Goal: Task Accomplishment & Management: Manage account settings

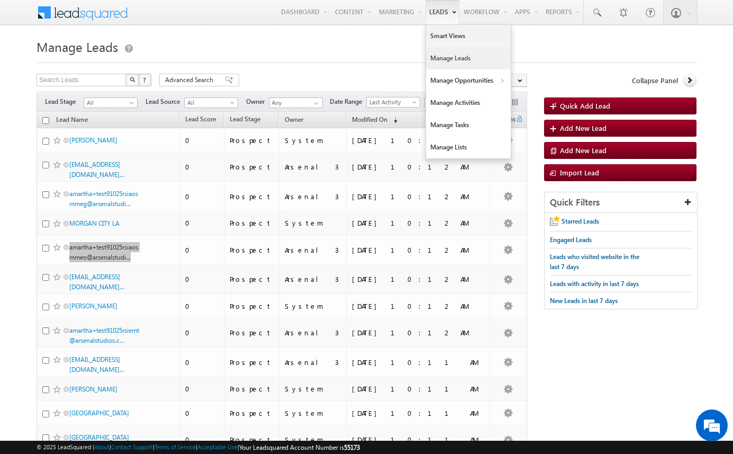
drag, startPoint x: 115, startPoint y: 244, endPoint x: 444, endPoint y: 0, distance: 408.7
click at [0, 0] on body "Menu Arsenal 3 arsen alstu dios3 @stra tatec h.com" at bounding box center [366, 429] width 733 height 858
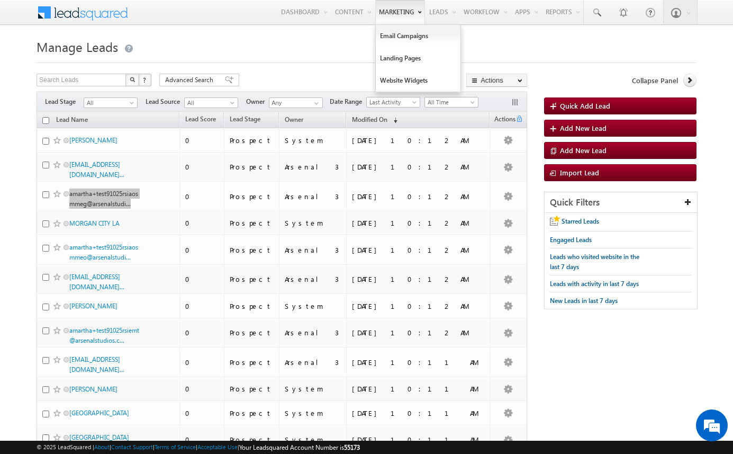
drag, startPoint x: 115, startPoint y: 192, endPoint x: 418, endPoint y: 6, distance: 355.6
click at [0, 0] on body "Menu Arsenal 3 arsen alstu dios3 @stra tatec h.com" at bounding box center [366, 429] width 733 height 858
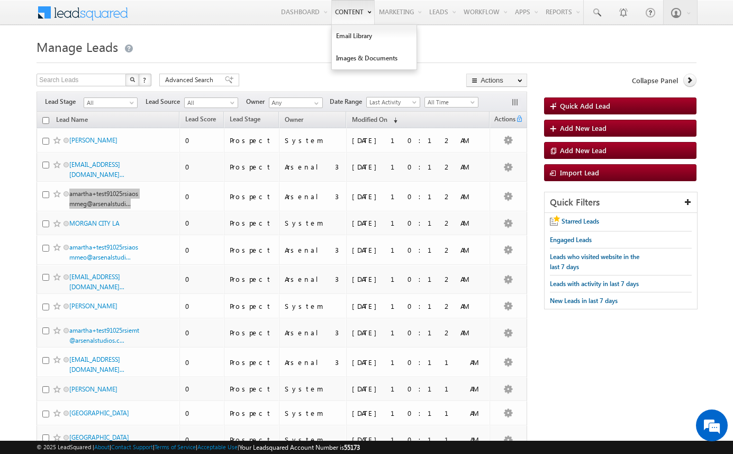
drag, startPoint x: 105, startPoint y: 167, endPoint x: 361, endPoint y: 10, distance: 299.9
click at [0, 0] on body "Menu Arsenal 3 arsen alstu dios3 @stra tatec h.com" at bounding box center [366, 429] width 733 height 858
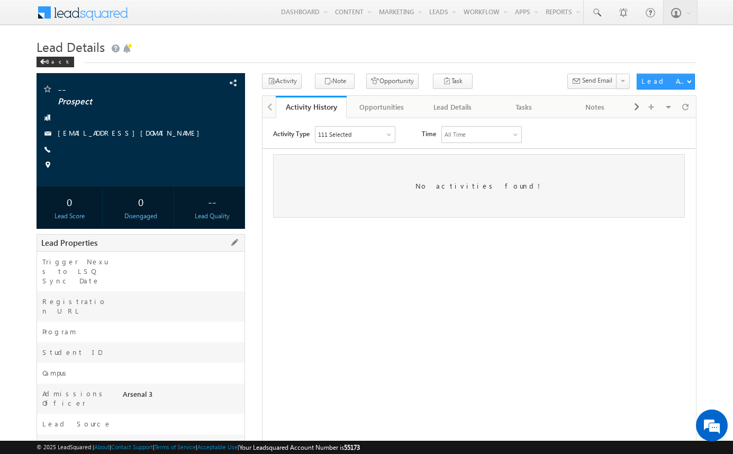
scroll to position [33, 0]
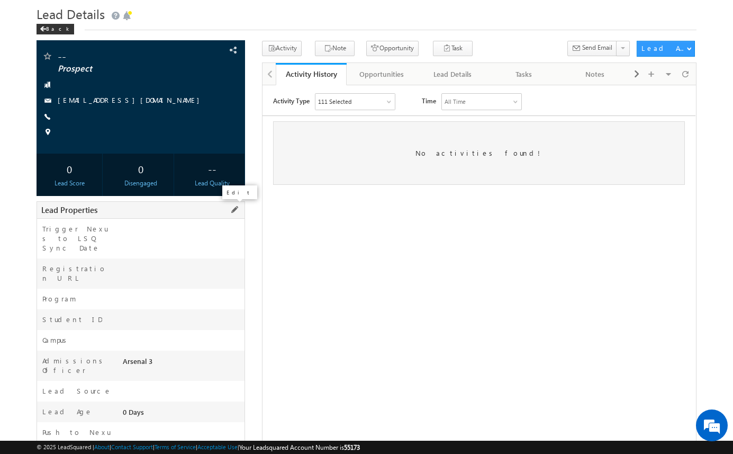
click at [237, 207] on span at bounding box center [235, 210] width 12 height 12
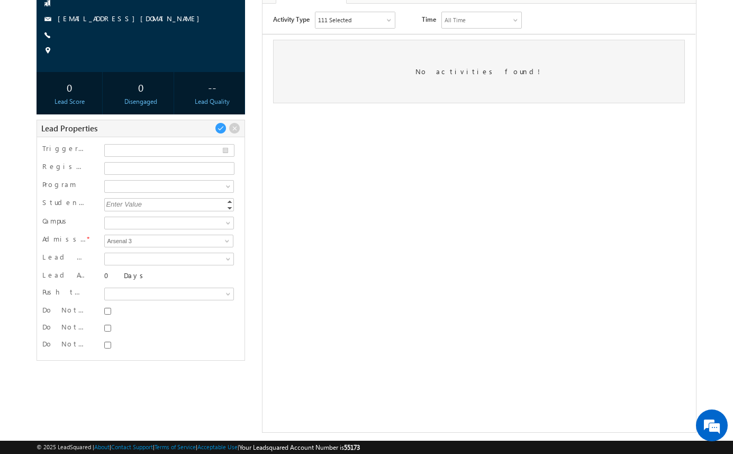
scroll to position [120, 0]
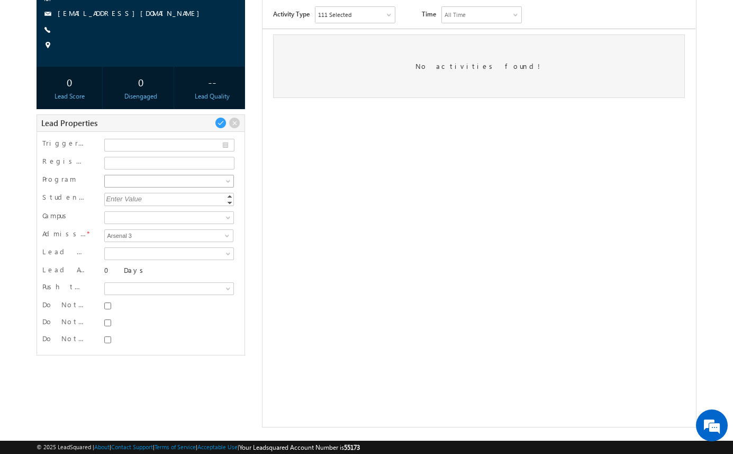
click at [208, 177] on span at bounding box center [168, 181] width 126 height 10
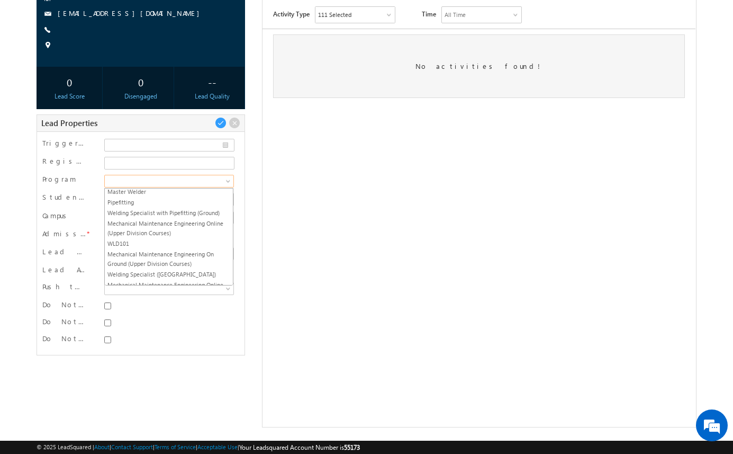
scroll to position [283, 0]
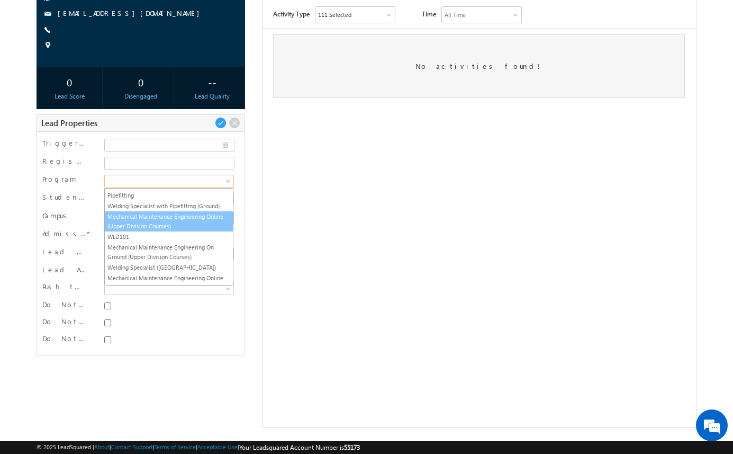
click at [198, 220] on link "Mechanical Maintenance Engineering Online (Upper Division Courses)" at bounding box center [169, 221] width 128 height 19
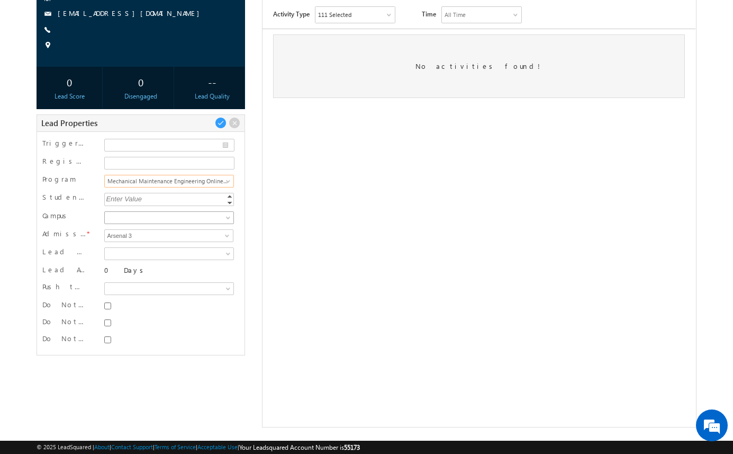
click at [197, 217] on span at bounding box center [168, 218] width 126 height 10
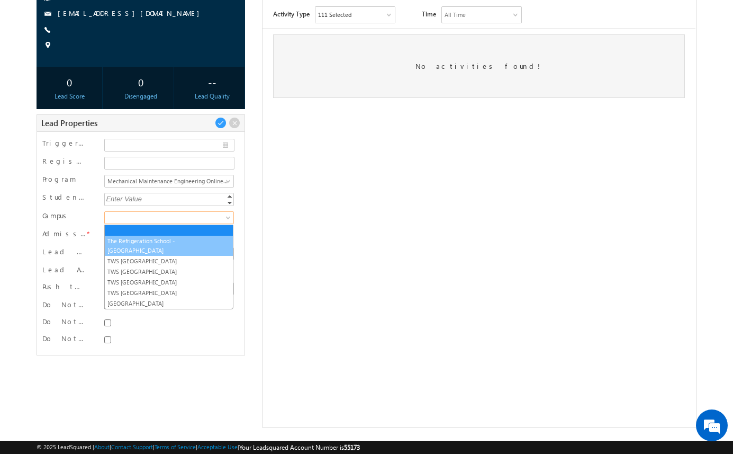
click at [194, 238] on link "The Refrigeration School -[GEOGRAPHIC_DATA]" at bounding box center [169, 245] width 128 height 19
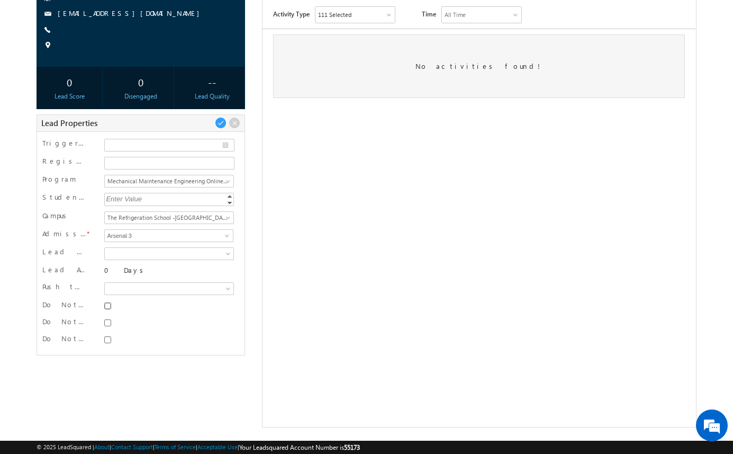
click at [109, 306] on input "Do Not SMS" at bounding box center [107, 305] width 7 height 7
checkbox input "true"
click at [109, 322] on input "Do Not Email" at bounding box center [107, 322] width 7 height 7
checkbox input "true"
click at [110, 342] on input "Do Not Call" at bounding box center [107, 339] width 7 height 7
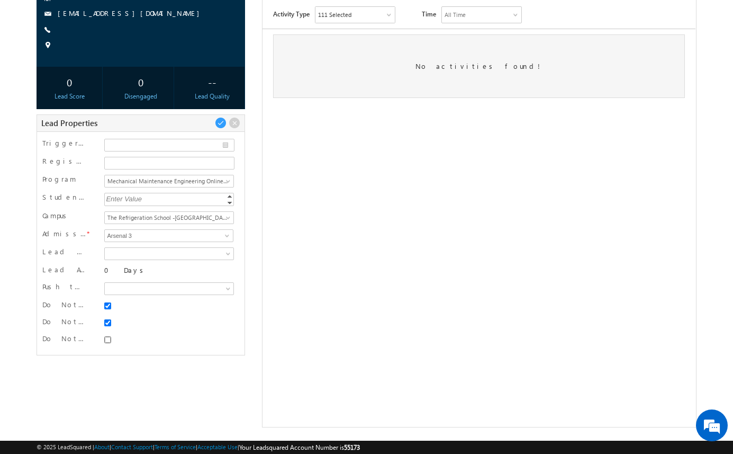
checkbox input "true"
click at [222, 125] on span at bounding box center [221, 123] width 12 height 12
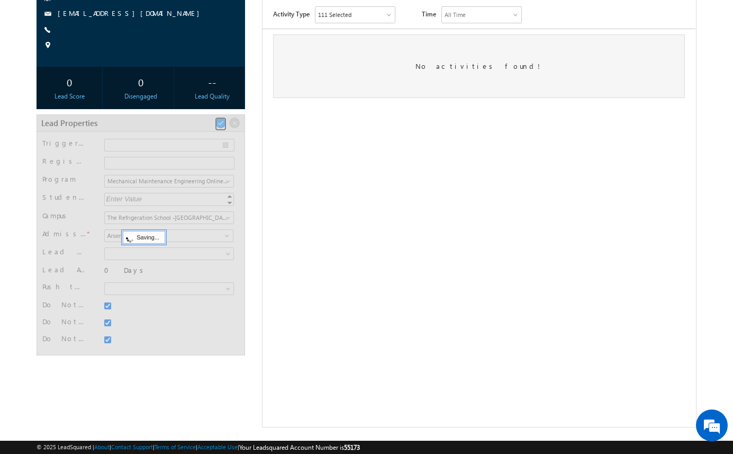
scroll to position [30, 0]
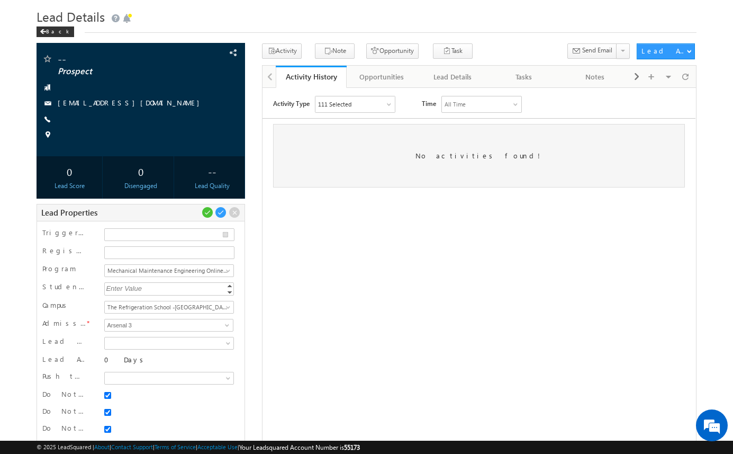
click at [250, 172] on div "-- Prospect" at bounding box center [367, 279] width 660 height 473
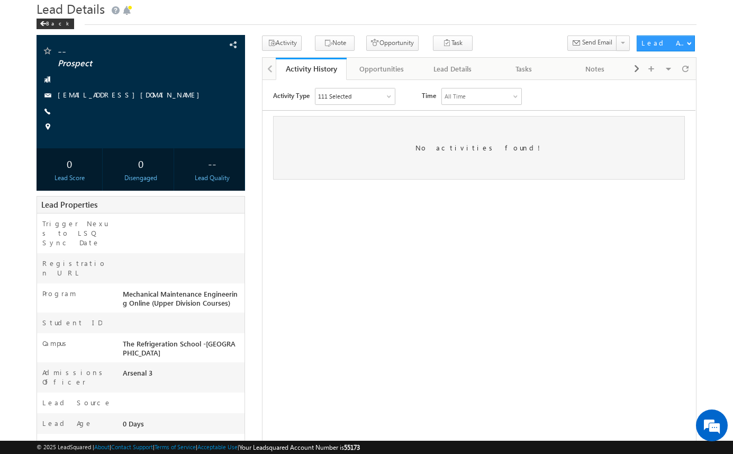
scroll to position [16, 0]
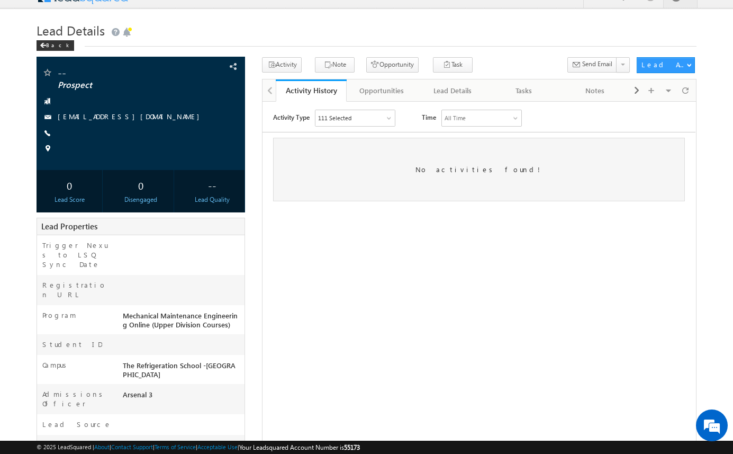
click at [250, 172] on div "-- Prospect amartha+test91025rsiaosmmeo@arsenalstudios.com" at bounding box center [367, 314] width 660 height 515
click at [384, 90] on div "Opportunities" at bounding box center [381, 90] width 53 height 13
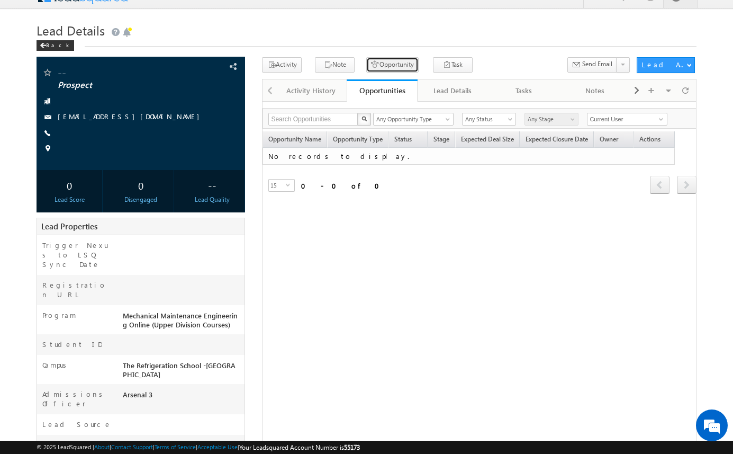
click at [376, 65] on button "Opportunity" at bounding box center [392, 64] width 52 height 15
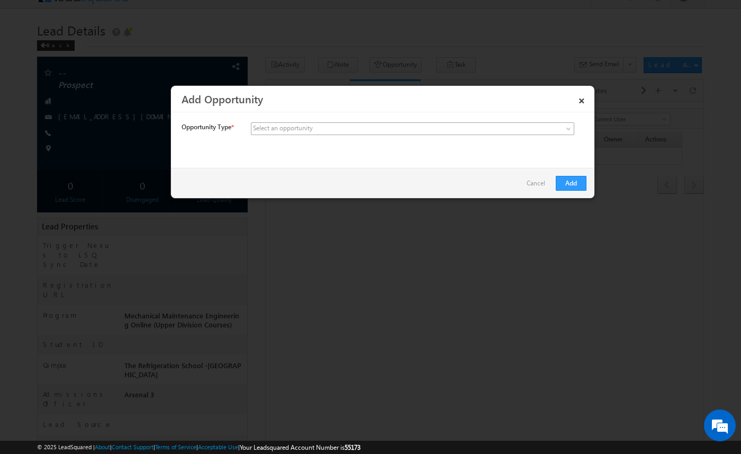
click at [323, 128] on span at bounding box center [333, 129] width 165 height 10
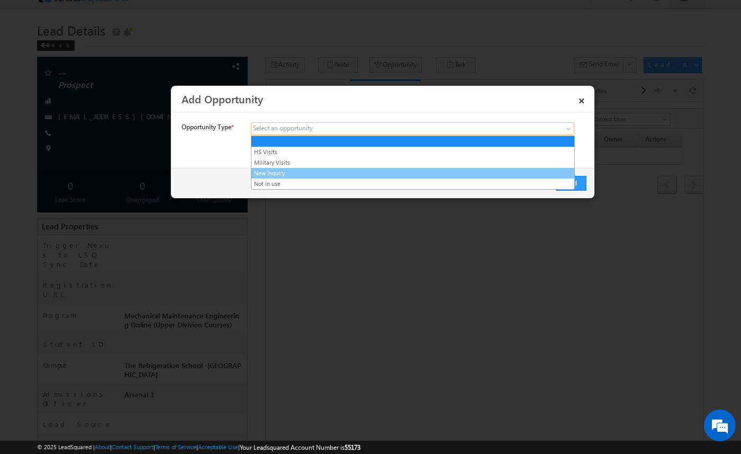
click at [310, 173] on link "New Inquiry" at bounding box center [412, 173] width 323 height 10
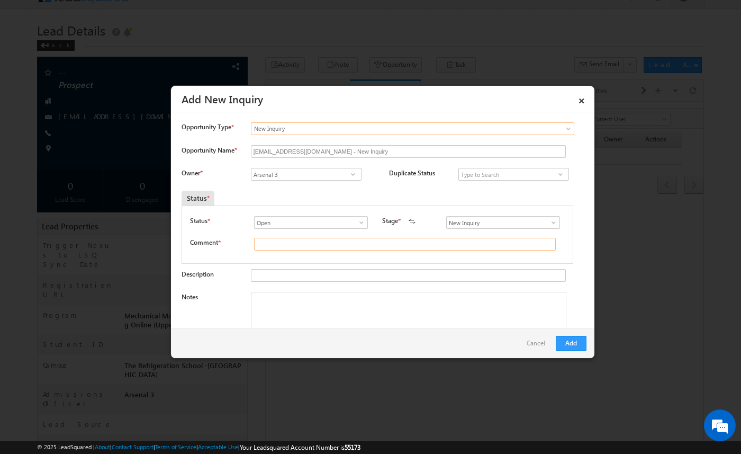
click at [331, 242] on input "text" at bounding box center [405, 244] width 302 height 13
type input "test"
click at [578, 344] on button "Add" at bounding box center [571, 343] width 31 height 15
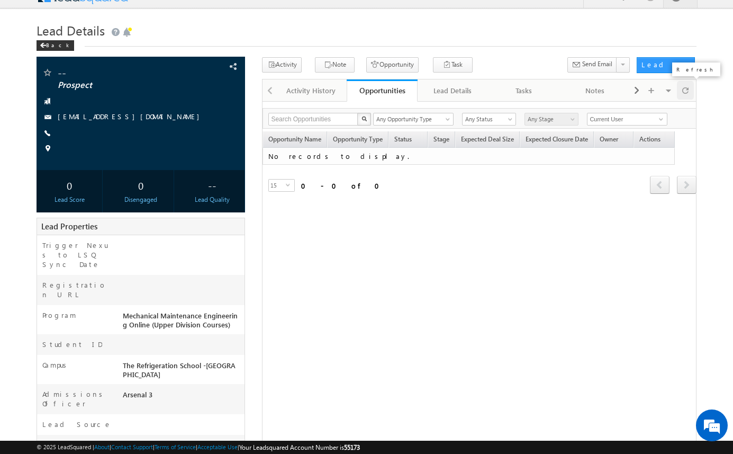
click at [687, 93] on span at bounding box center [685, 90] width 6 height 19
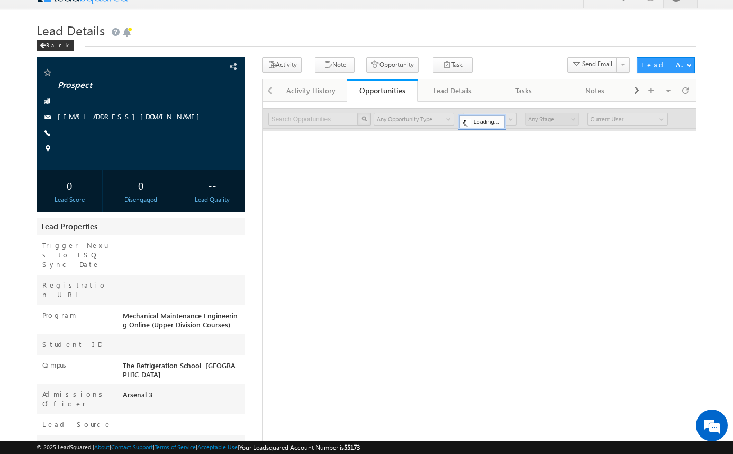
click at [707, 107] on body "Menu Arsenal 3 arsen alstu dios3 @stra tatec h.com" at bounding box center [366, 278] width 733 height 589
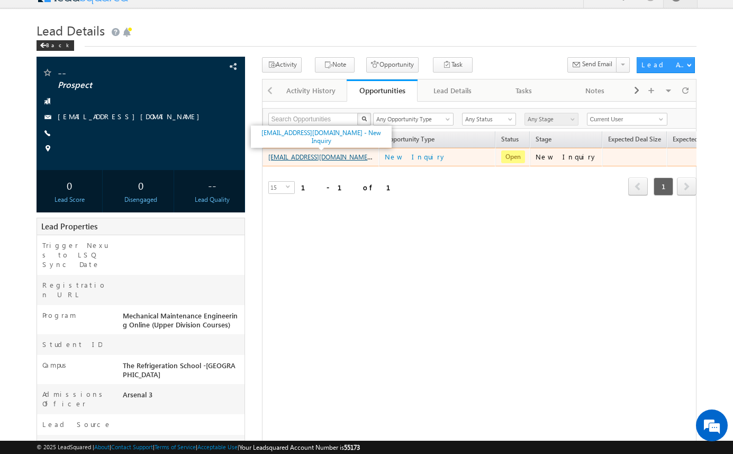
click at [334, 158] on link "amartha+test91025rsiaosmmeo@arsenalstudios.com - New Inquiry" at bounding box center [338, 156] width 141 height 9
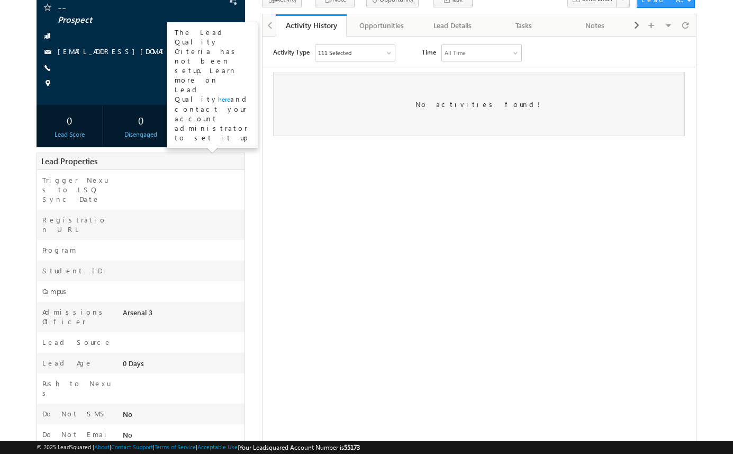
scroll to position [120, 0]
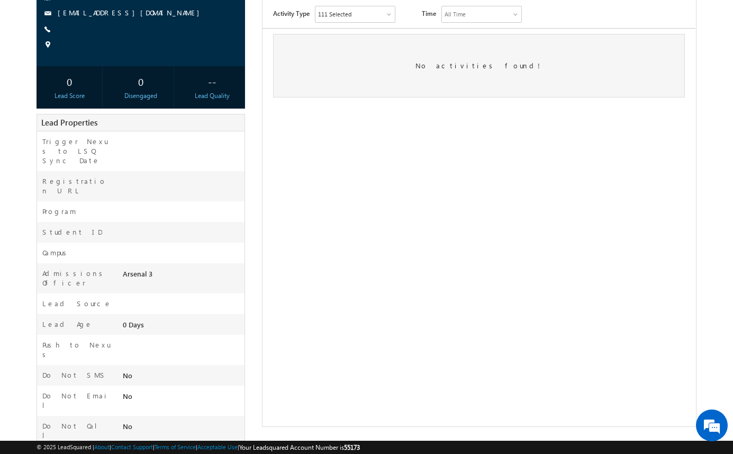
click at [251, 173] on div "-- Prospect" at bounding box center [367, 202] width 660 height 498
click at [234, 120] on span at bounding box center [235, 122] width 12 height 12
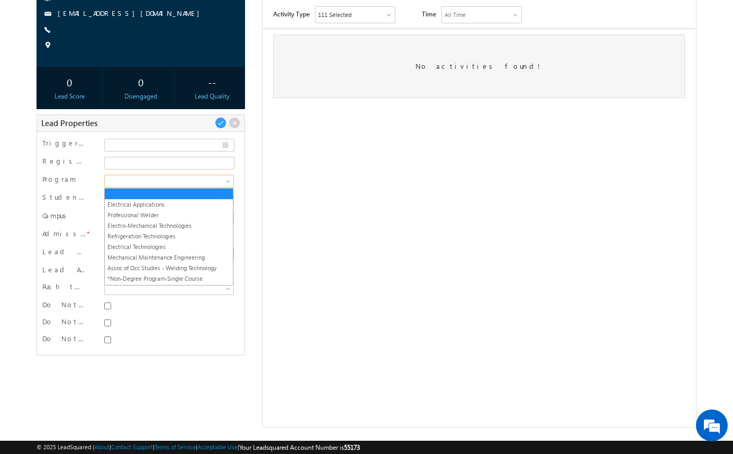
click at [213, 179] on span at bounding box center [168, 181] width 126 height 10
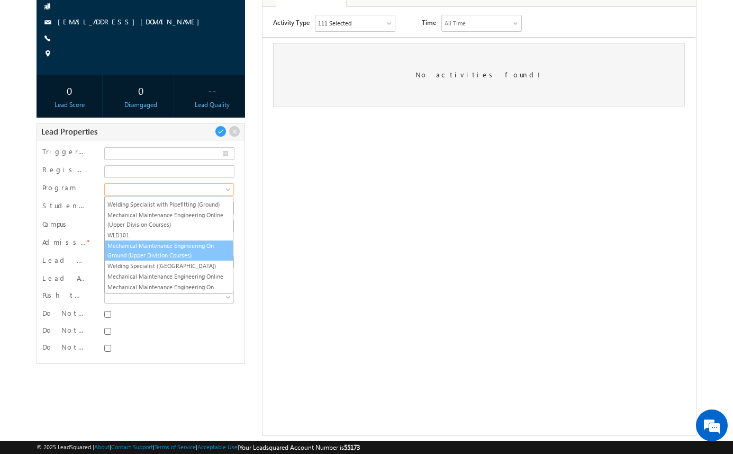
scroll to position [294, 0]
click at [203, 253] on link "Mechanical Maintenance Engineering On Ground (Upper Division Courses)" at bounding box center [169, 249] width 128 height 19
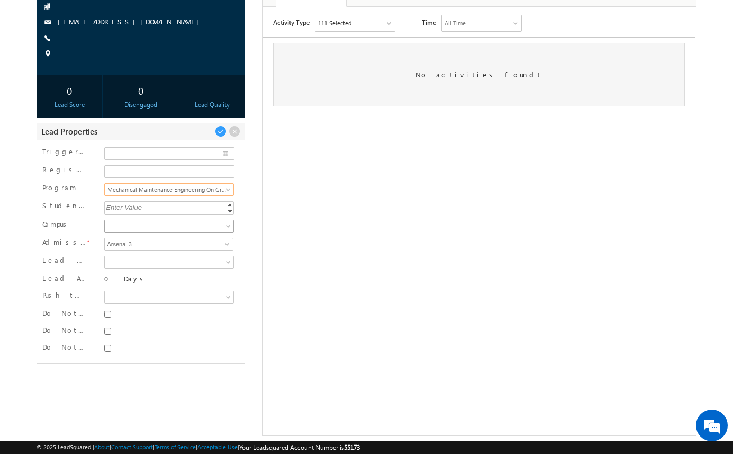
click at [209, 224] on span at bounding box center [168, 226] width 126 height 10
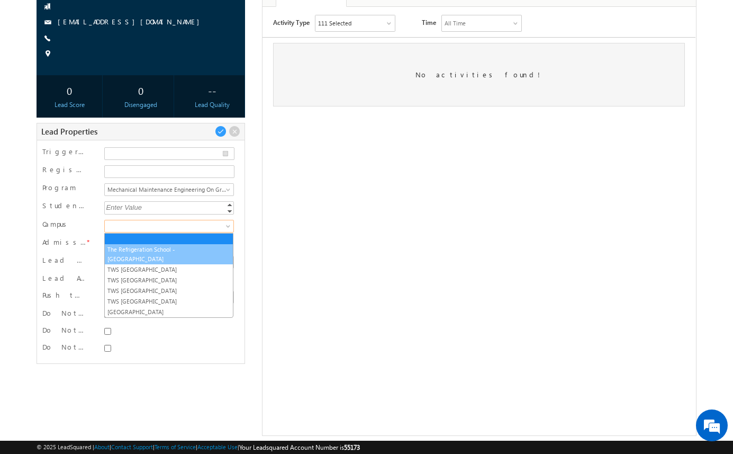
click at [205, 246] on link "The Refrigeration School -[GEOGRAPHIC_DATA]" at bounding box center [169, 254] width 128 height 19
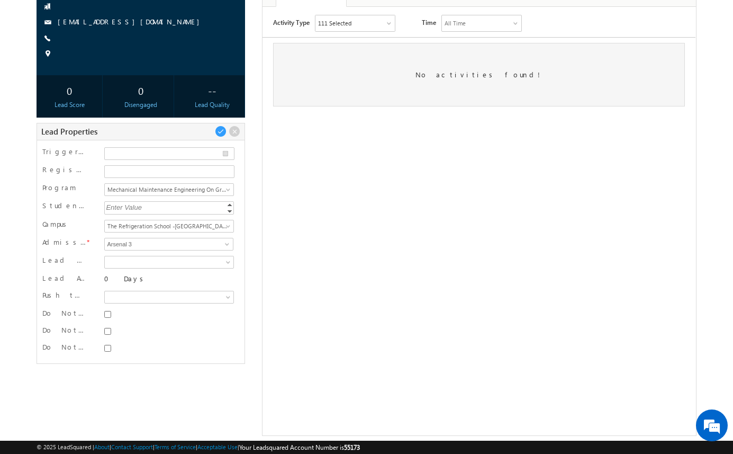
click at [113, 313] on div at bounding box center [168, 314] width 129 height 11
click at [109, 313] on input "Do Not SMS" at bounding box center [107, 314] width 7 height 7
checkbox input "true"
click at [109, 327] on div at bounding box center [168, 331] width 129 height 11
click at [109, 334] on input "Do Not Email" at bounding box center [107, 331] width 7 height 7
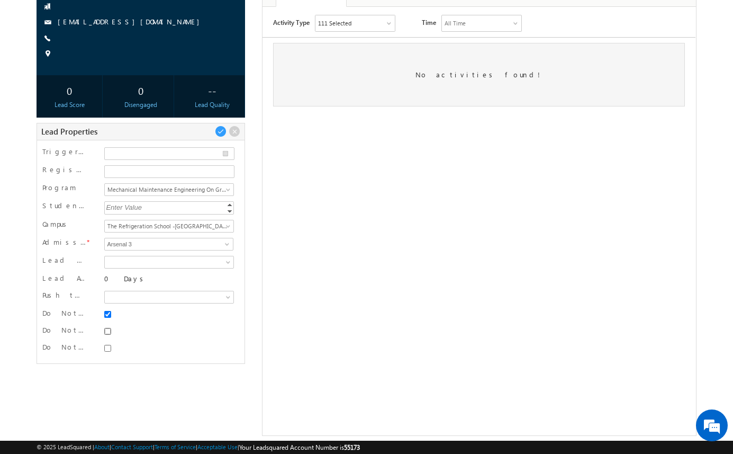
checkbox input "true"
click at [107, 348] on input "Do Not Call" at bounding box center [107, 348] width 7 height 7
checkbox input "true"
click at [223, 131] on span at bounding box center [221, 131] width 12 height 12
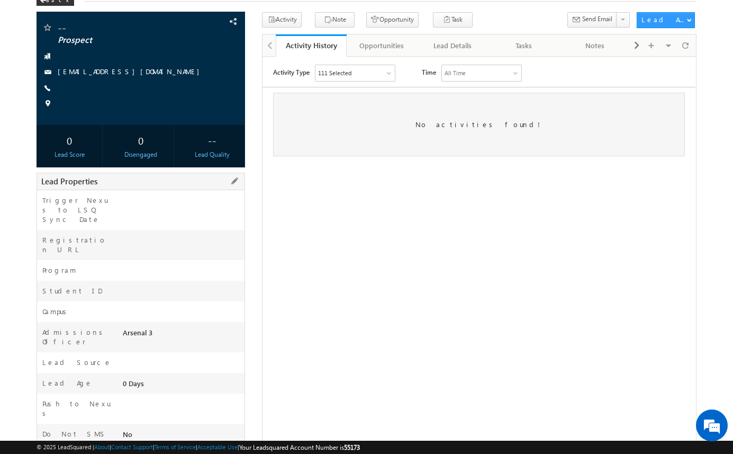
scroll to position [85, 0]
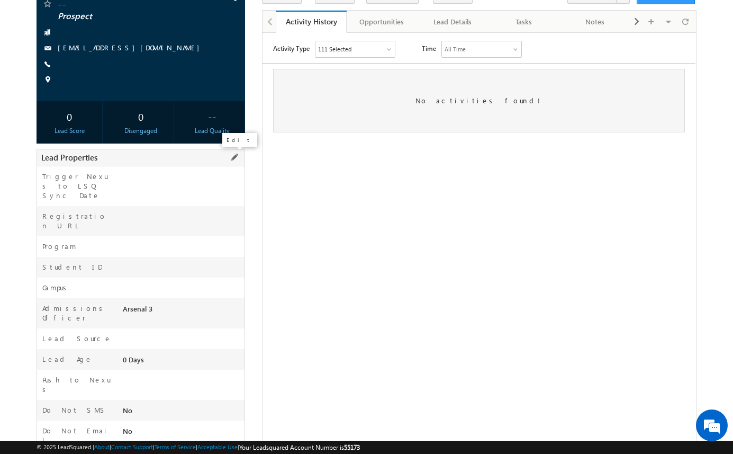
click at [237, 154] on span at bounding box center [235, 157] width 12 height 12
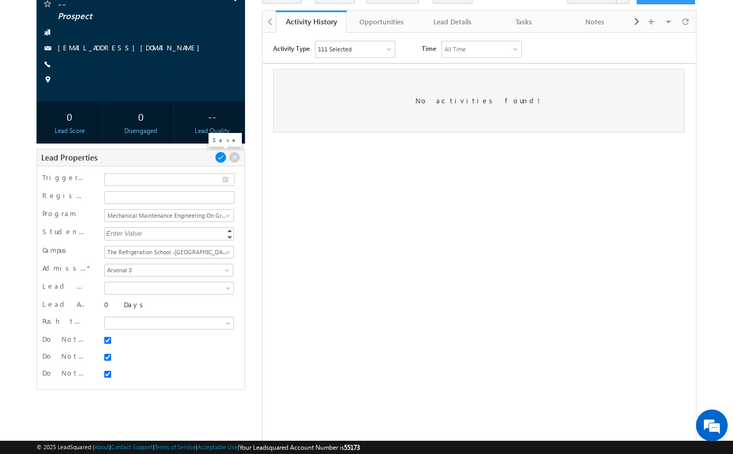
click at [222, 157] on span at bounding box center [221, 157] width 12 height 12
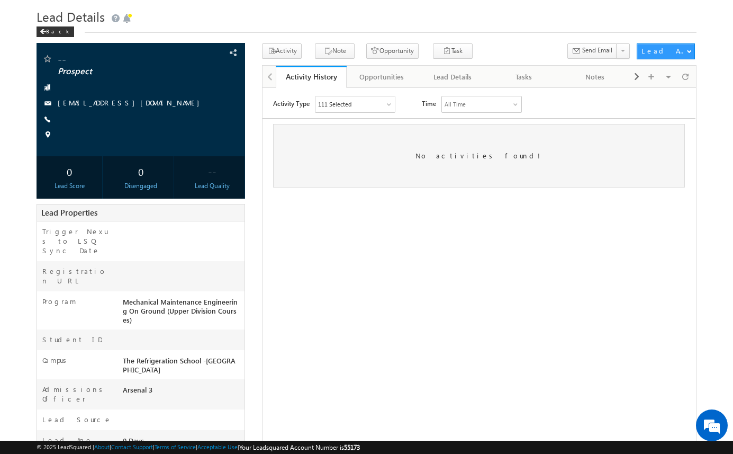
scroll to position [0, 0]
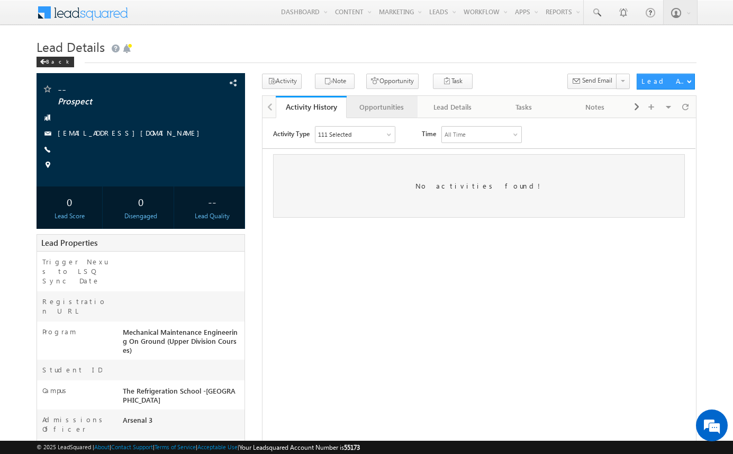
click at [390, 103] on div "Opportunities" at bounding box center [381, 107] width 53 height 13
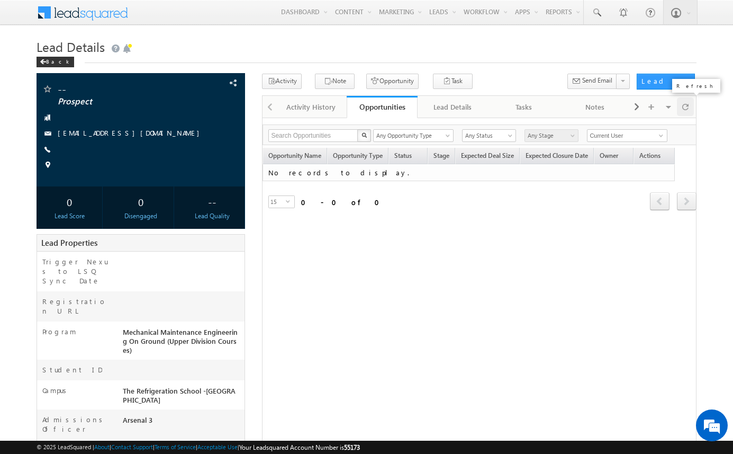
click at [689, 109] on div at bounding box center [685, 106] width 17 height 19
click at [387, 82] on button "Opportunity" at bounding box center [392, 81] width 52 height 15
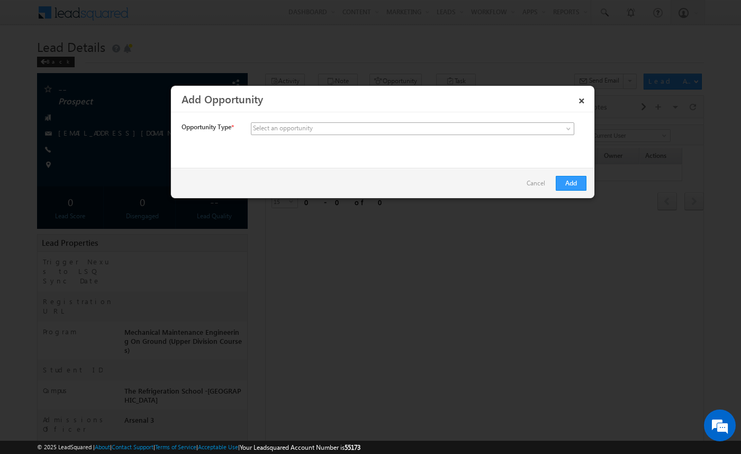
click at [356, 130] on span at bounding box center [333, 129] width 165 height 10
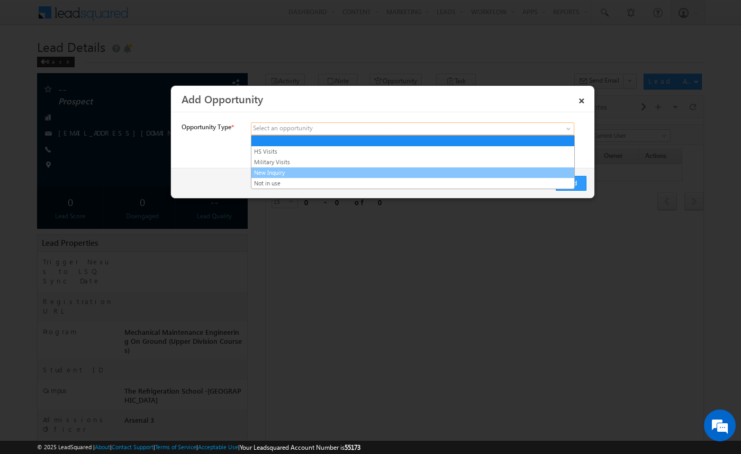
click at [338, 170] on link "New Inquiry" at bounding box center [412, 173] width 323 height 10
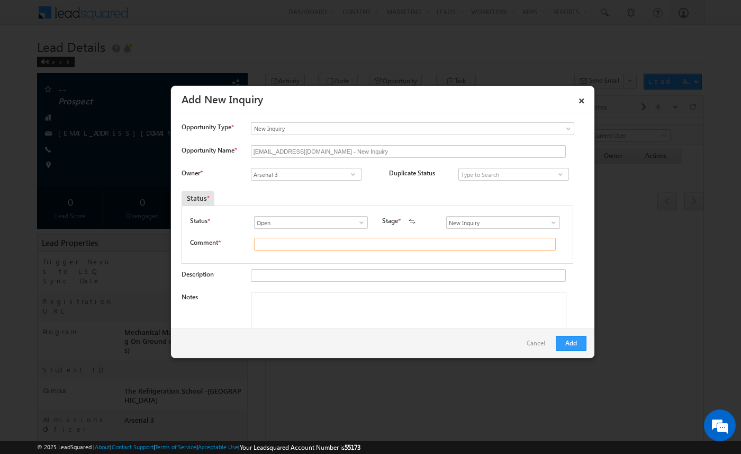
click at [321, 247] on input "text" at bounding box center [405, 244] width 302 height 13
type input "test"
click at [572, 343] on button "Add" at bounding box center [571, 343] width 31 height 15
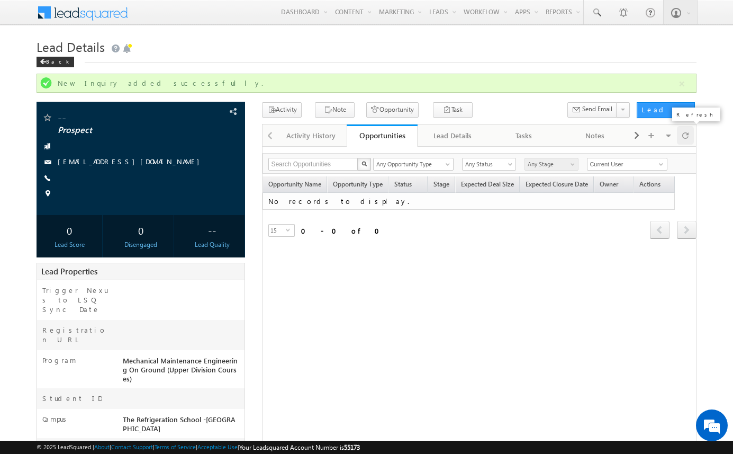
click at [689, 133] on div at bounding box center [685, 135] width 17 height 19
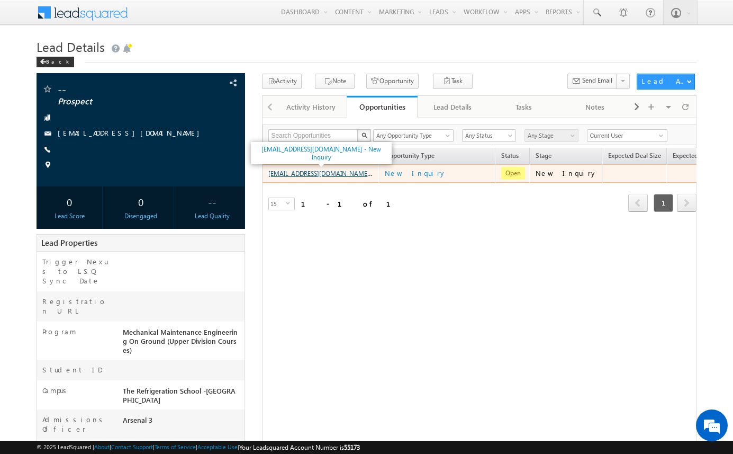
click at [344, 175] on link "amartha+test91025rsiaosmmeg@arsenalstudios.com - New Inquiry" at bounding box center [338, 172] width 141 height 9
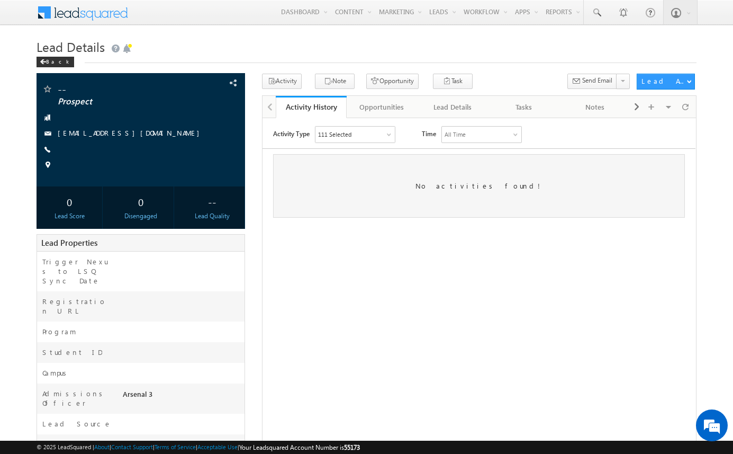
click at [250, 236] on div "-- Prospect" at bounding box center [367, 323] width 660 height 498
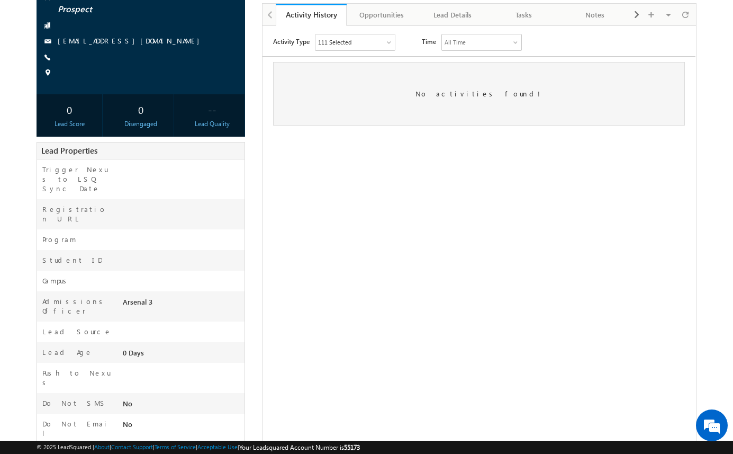
scroll to position [120, 0]
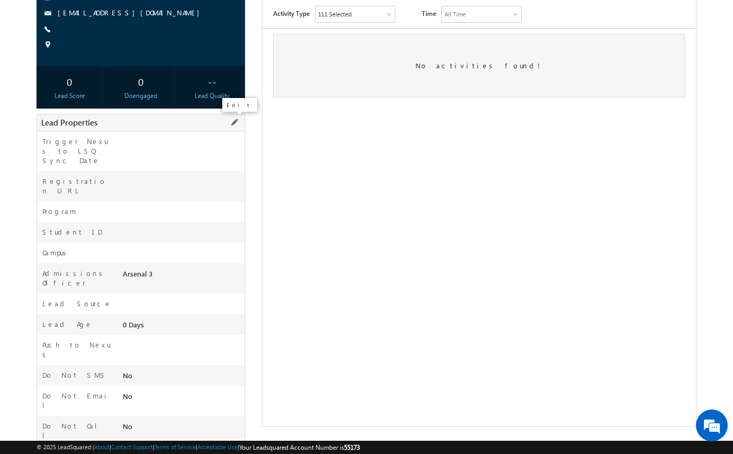
click at [237, 120] on span at bounding box center [235, 122] width 12 height 12
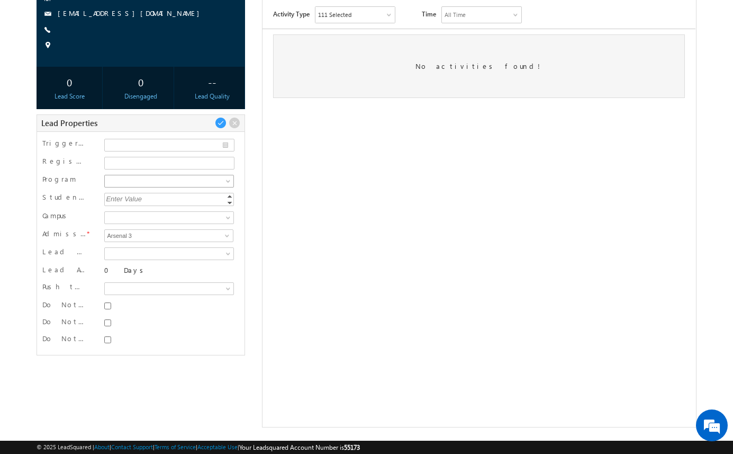
click at [213, 184] on span at bounding box center [168, 181] width 126 height 10
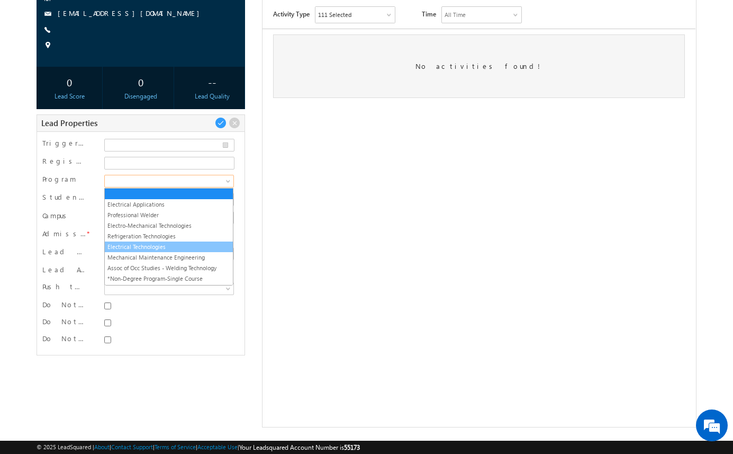
scroll to position [5, 0]
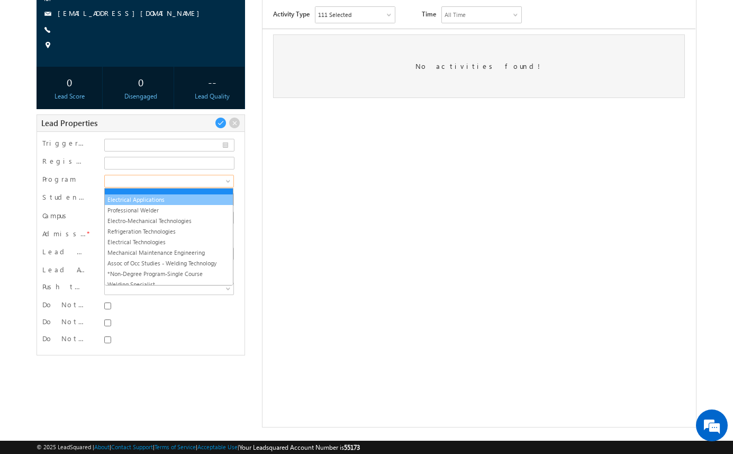
click at [186, 197] on ul "Electrical Applications Professional Welder Electro-Mechanical Technologies Ref…" at bounding box center [168, 236] width 129 height 97
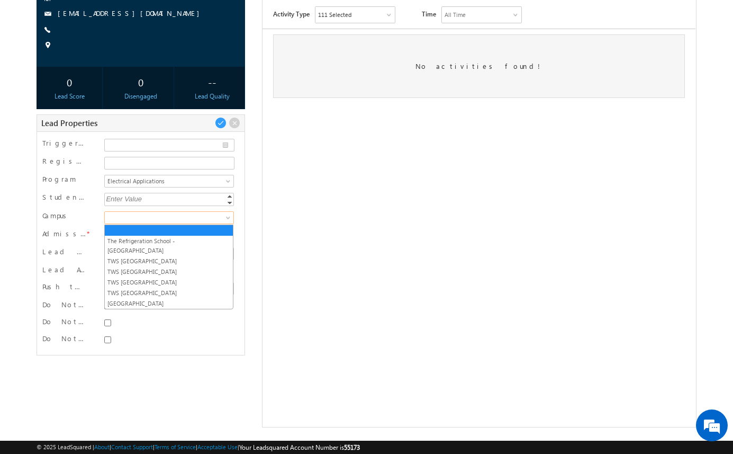
click at [198, 222] on span at bounding box center [168, 218] width 126 height 10
click at [197, 236] on link "The Refrigeration School -[GEOGRAPHIC_DATA]" at bounding box center [169, 245] width 128 height 19
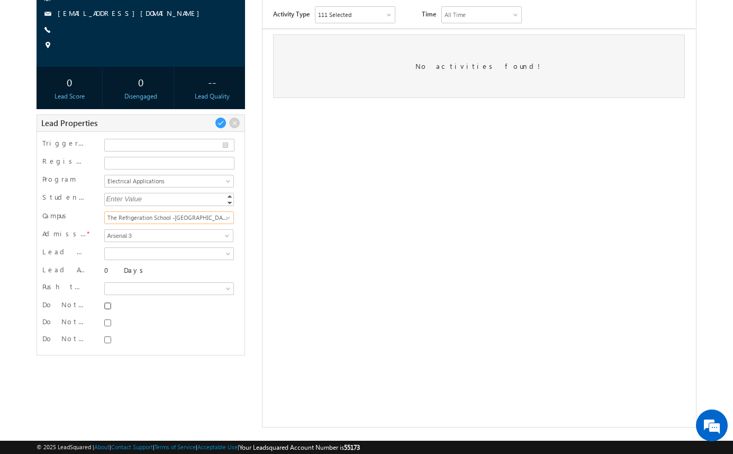
click at [110, 306] on input "Do Not SMS" at bounding box center [107, 305] width 7 height 7
checkbox input "true"
click at [108, 320] on input "Do Not Email" at bounding box center [107, 322] width 7 height 7
checkbox input "true"
click at [110, 340] on input "Do Not Call" at bounding box center [107, 339] width 7 height 7
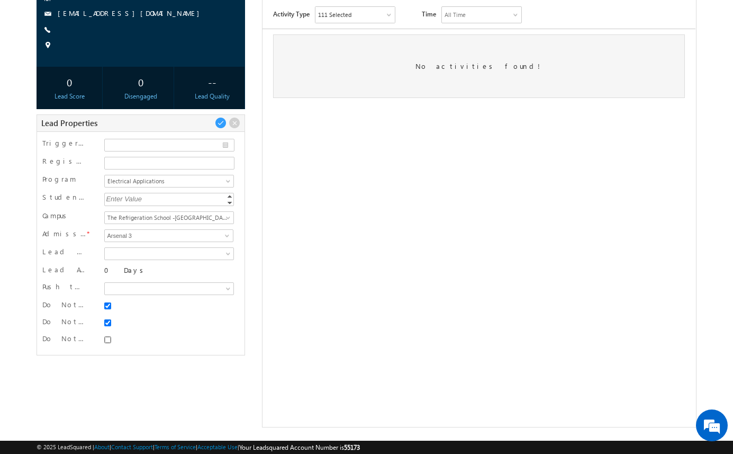
checkbox input "true"
click at [222, 127] on span at bounding box center [221, 123] width 12 height 12
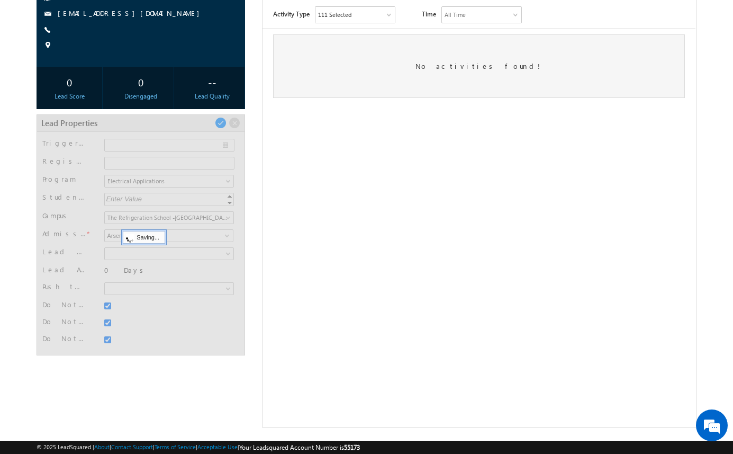
scroll to position [30, 0]
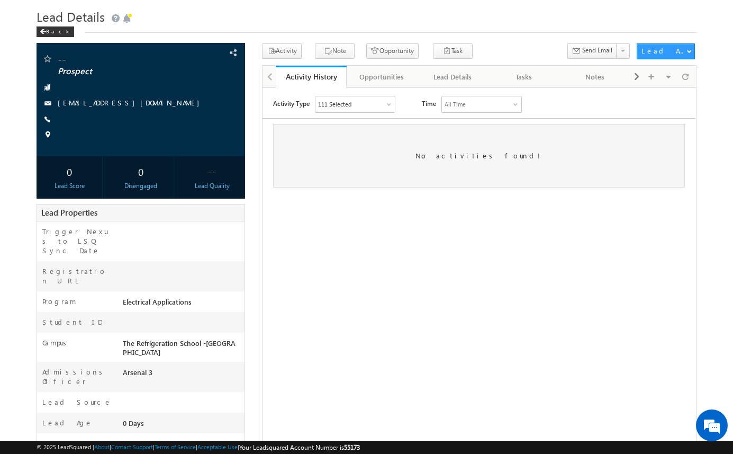
click at [258, 163] on div "-- Prospect amartha+test91025rsiea@arsenalstudios.com --" at bounding box center [367, 296] width 660 height 507
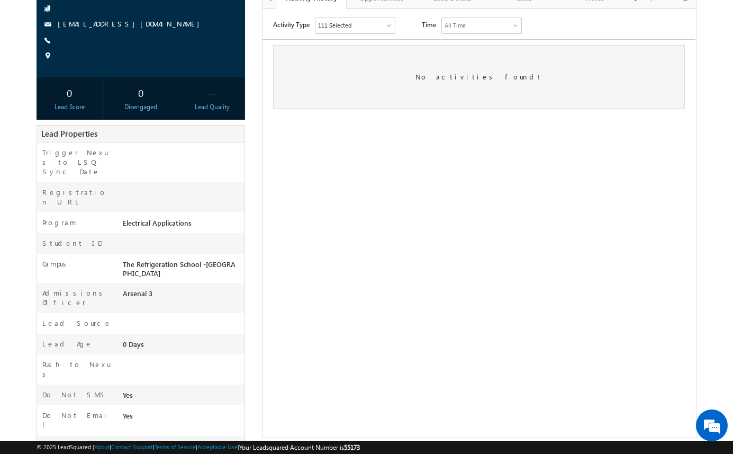
scroll to position [0, 0]
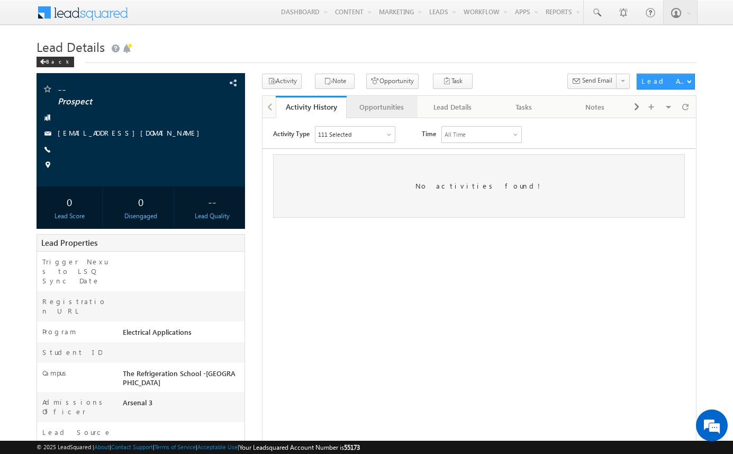
click at [388, 103] on div "Opportunities" at bounding box center [381, 107] width 53 height 13
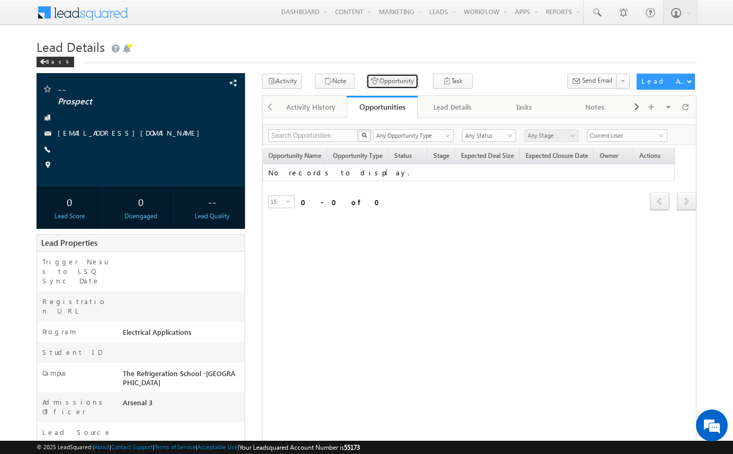
click at [389, 83] on button "Opportunity" at bounding box center [392, 81] width 52 height 15
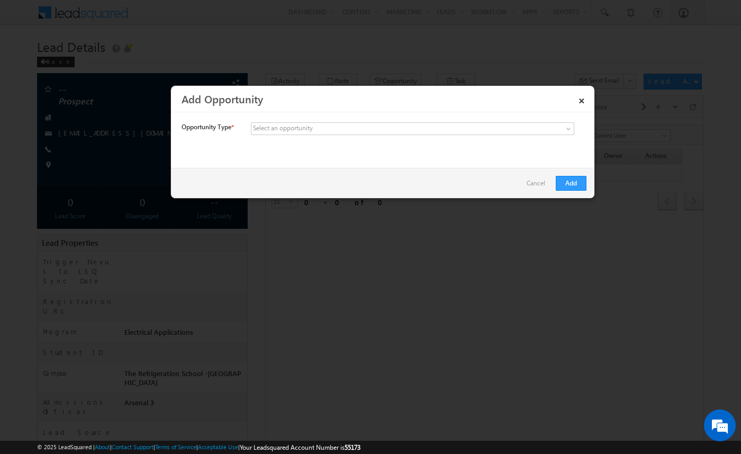
click at [293, 125] on div "Select an opportunity" at bounding box center [283, 128] width 60 height 10
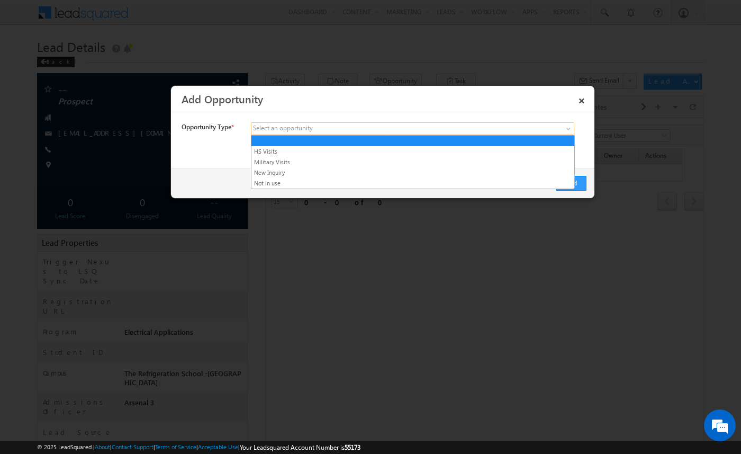
click at [301, 133] on link at bounding box center [412, 128] width 323 height 13
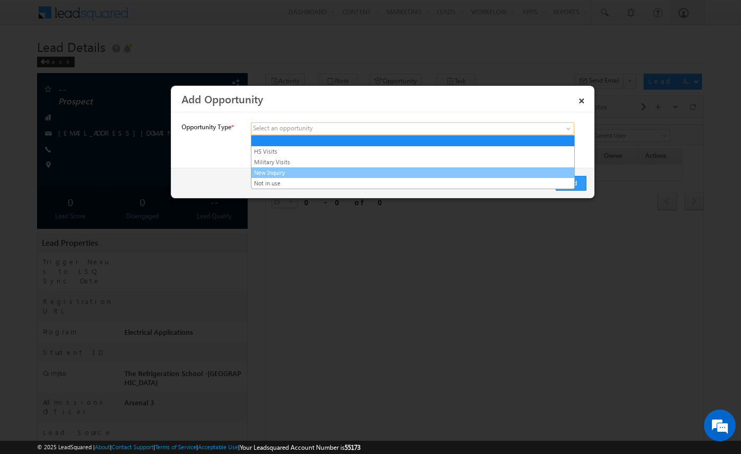
click at [291, 174] on link "New Inquiry" at bounding box center [412, 173] width 323 height 10
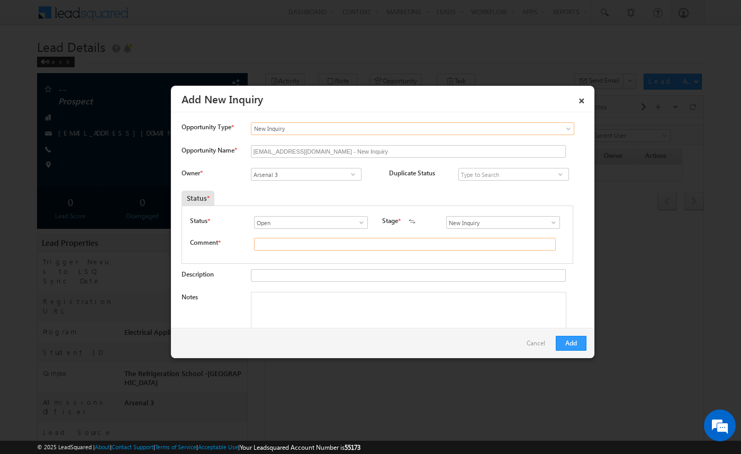
click at [297, 244] on input "text" at bounding box center [405, 244] width 302 height 13
type input "test"
click at [571, 338] on button "Add" at bounding box center [571, 343] width 31 height 15
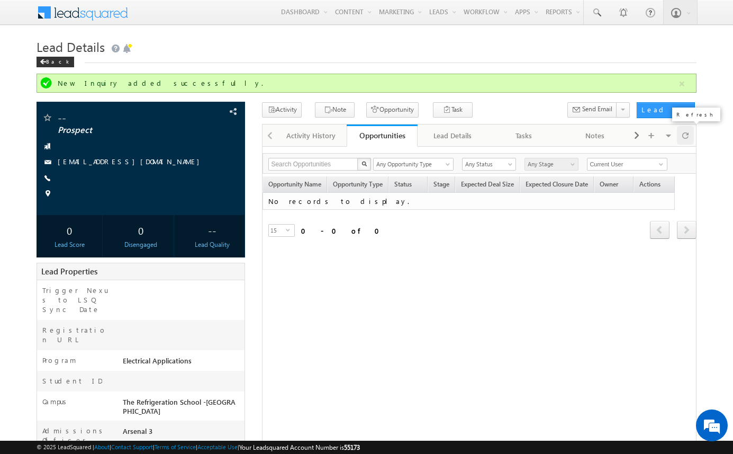
click at [685, 140] on span at bounding box center [685, 135] width 6 height 19
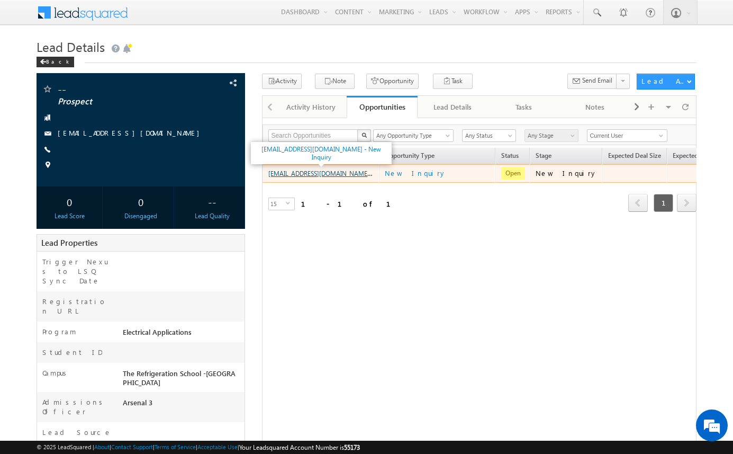
click at [324, 174] on link "amartha+test91025rsiea@arsenalstudios.com - New Inquiry" at bounding box center [338, 172] width 141 height 9
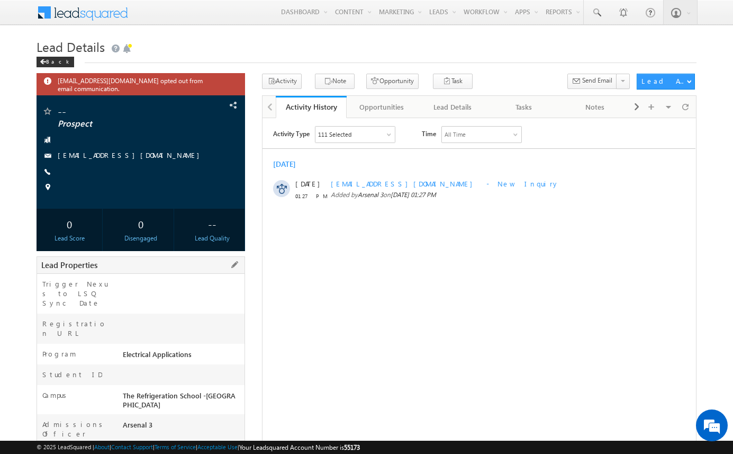
click at [164, 449] on div at bounding box center [182, 456] width 124 height 15
click at [387, 109] on div "Opportunities" at bounding box center [381, 107] width 53 height 13
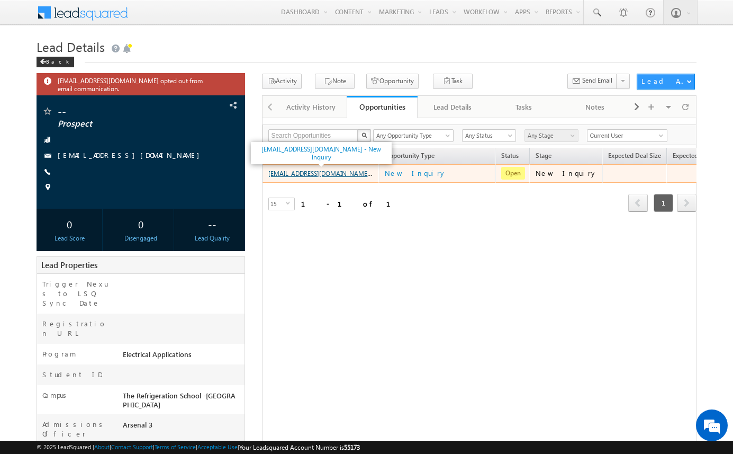
click at [345, 171] on link "[EMAIL_ADDRESS][DOMAIN_NAME] - New Inquiry" at bounding box center [338, 172] width 141 height 9
